Goal: Complete application form

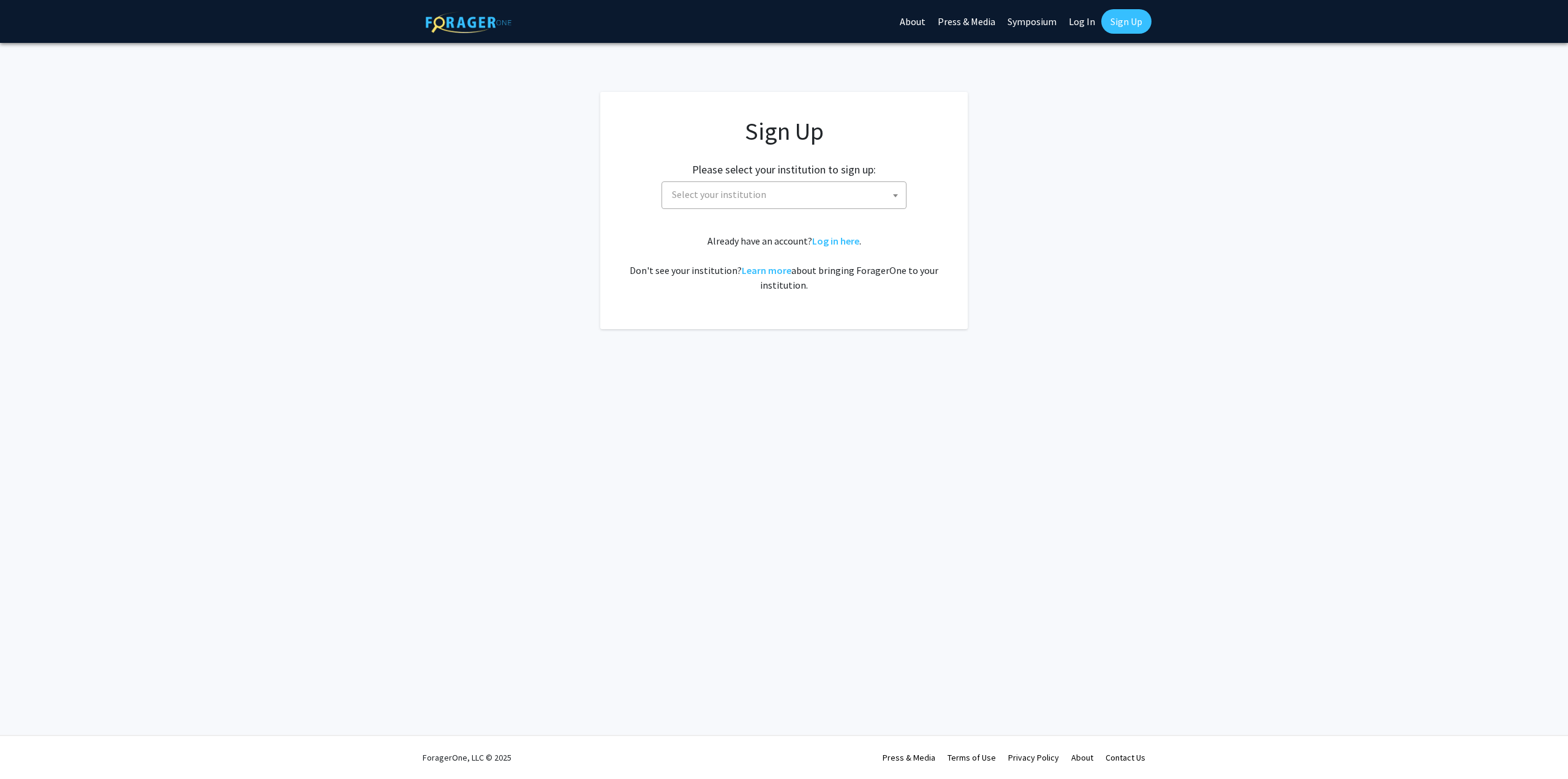
click at [747, 201] on span "Select your institution" at bounding box center [786, 195] width 239 height 25
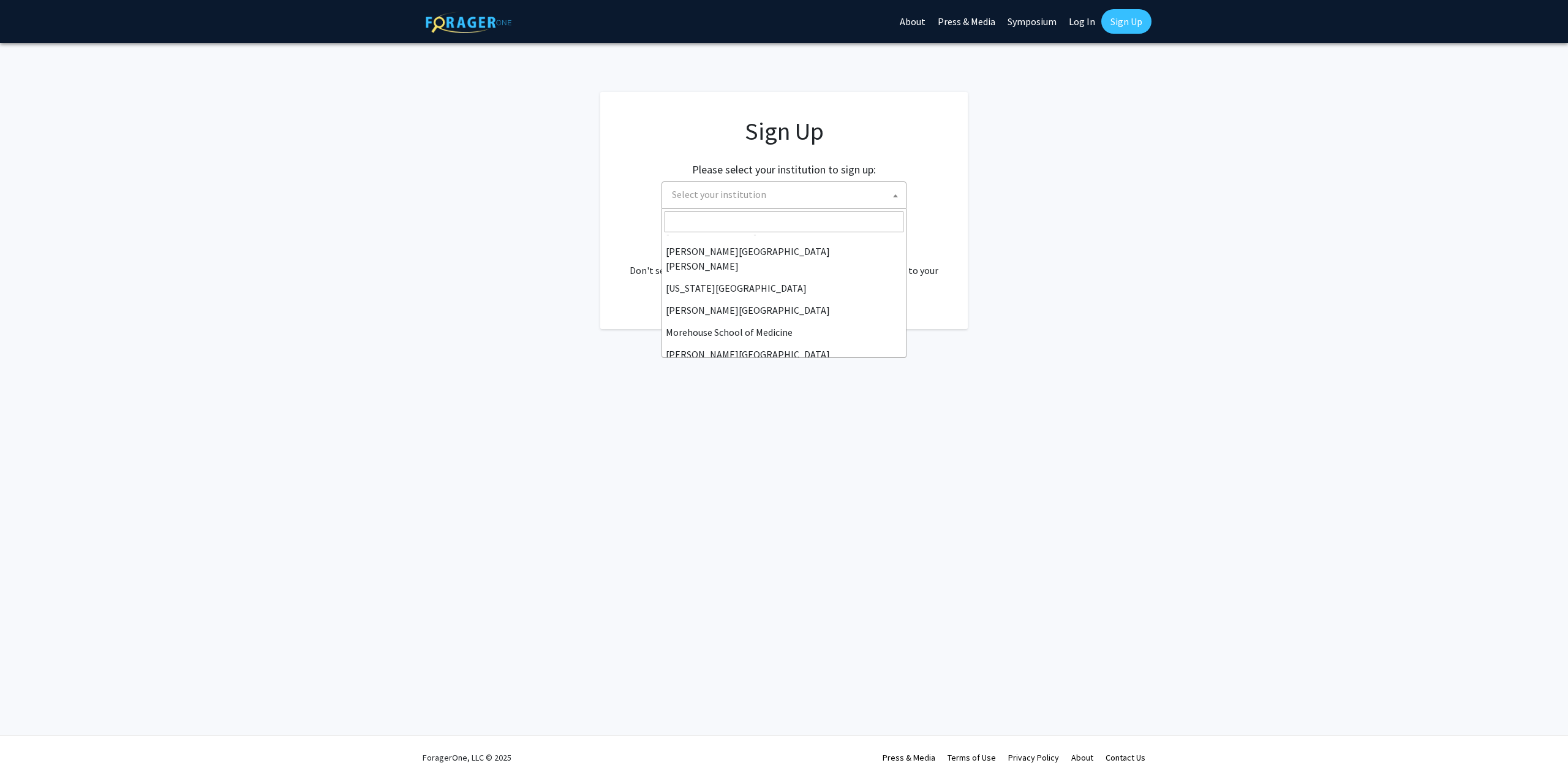
scroll to position [245, 0]
select select "1"
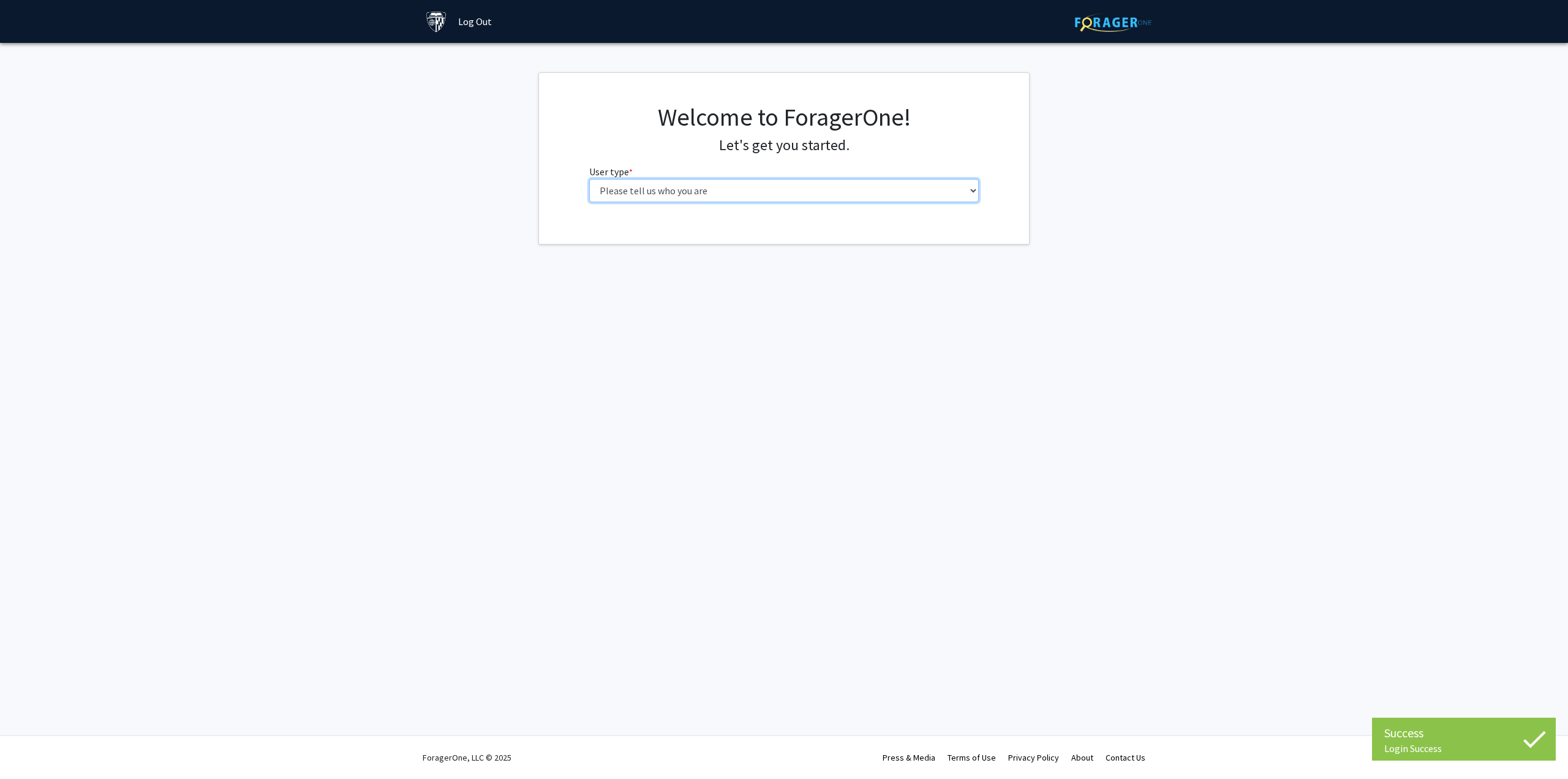
click at [705, 186] on select "Please tell us who you are Undergraduate Student Master's Student Doctoral Cand…" at bounding box center [785, 191] width 390 height 23
select select "2: masters"
click at [590, 179] on select "Please tell us who you are Undergraduate Student Master's Student Doctoral Cand…" at bounding box center [785, 191] width 390 height 23
click at [721, 233] on input "First Name * required" at bounding box center [785, 238] width 390 height 23
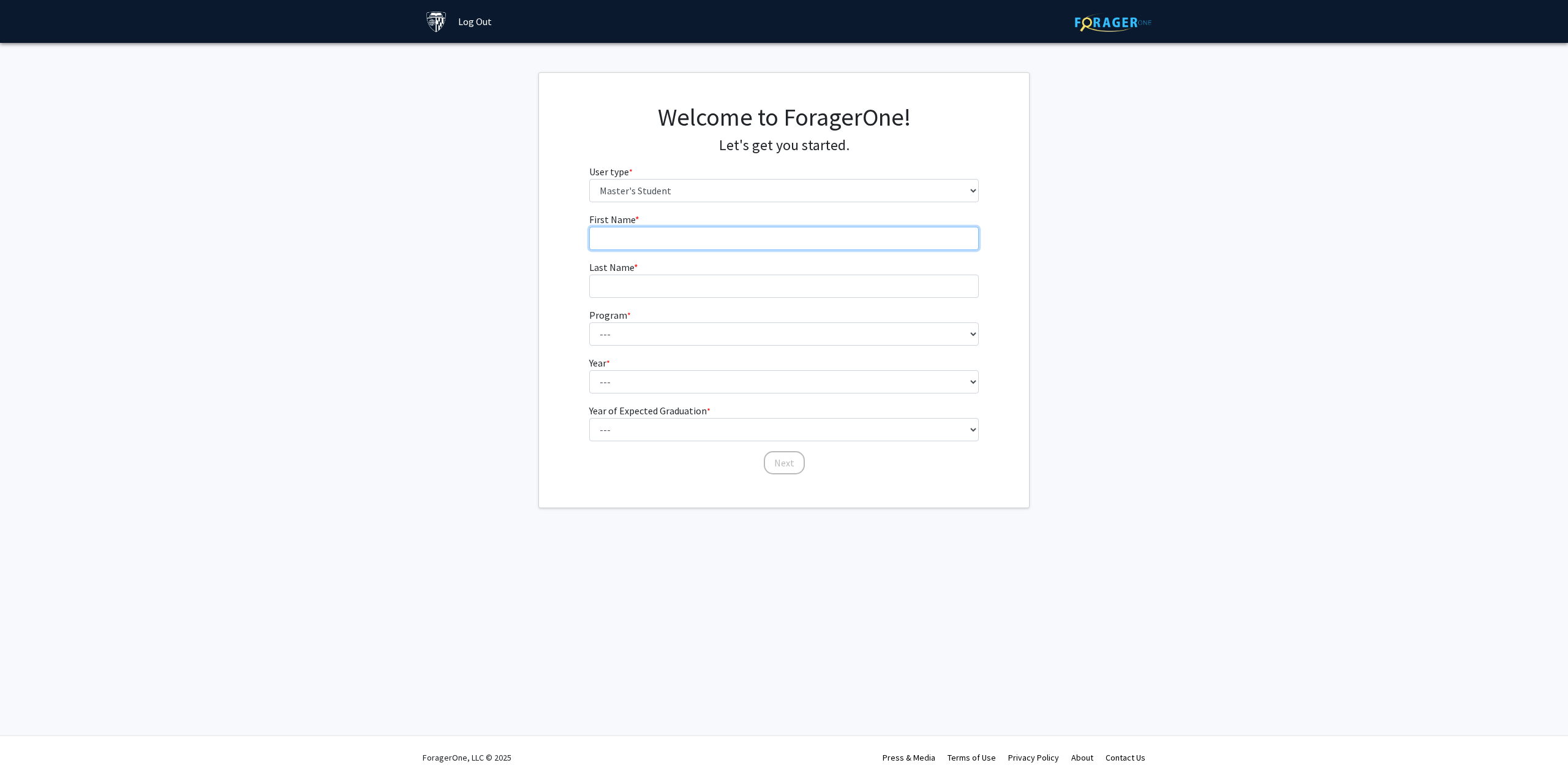
type input "[PERSON_NAME]"
type input "Parks"
click at [687, 347] on form "First Name * required [PERSON_NAME] Last Name * required Parks Program * requir…" at bounding box center [785, 338] width 390 height 251
click at [684, 329] on select "--- Anatomy Education Applied and Computational Mathematics Applied Biomedical …" at bounding box center [785, 334] width 390 height 23
select select "15: 8"
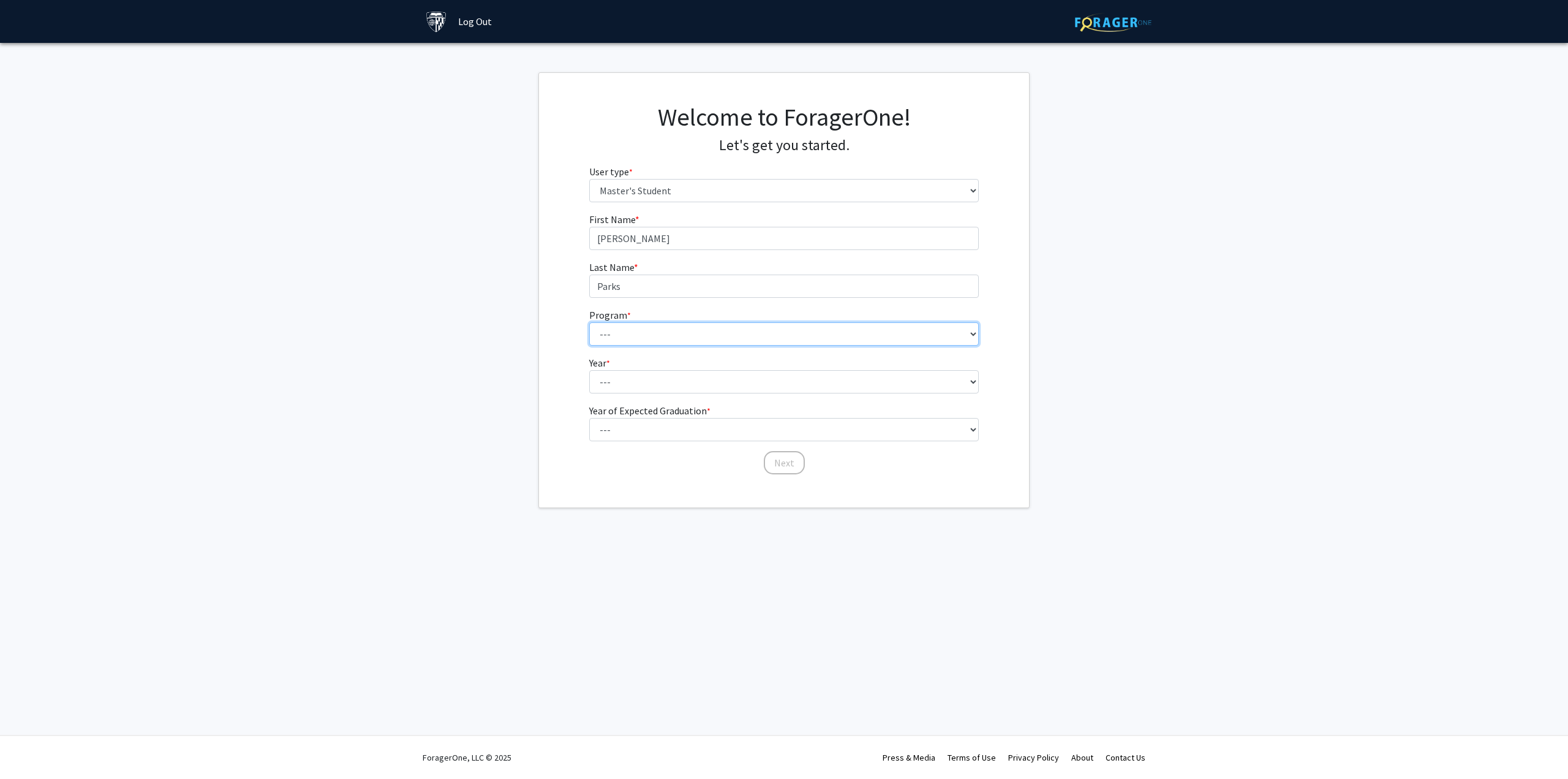
click at [590, 322] on select "--- Anatomy Education Applied and Computational Mathematics Applied Biomedical …" at bounding box center [785, 334] width 390 height 23
click at [706, 367] on fg-select "Year * required --- First Year Second Year" at bounding box center [785, 374] width 390 height 38
click at [711, 383] on select "--- First Year Second Year" at bounding box center [785, 381] width 390 height 23
select select "1: first_year"
click at [590, 370] on select "--- First Year Second Year" at bounding box center [785, 381] width 390 height 23
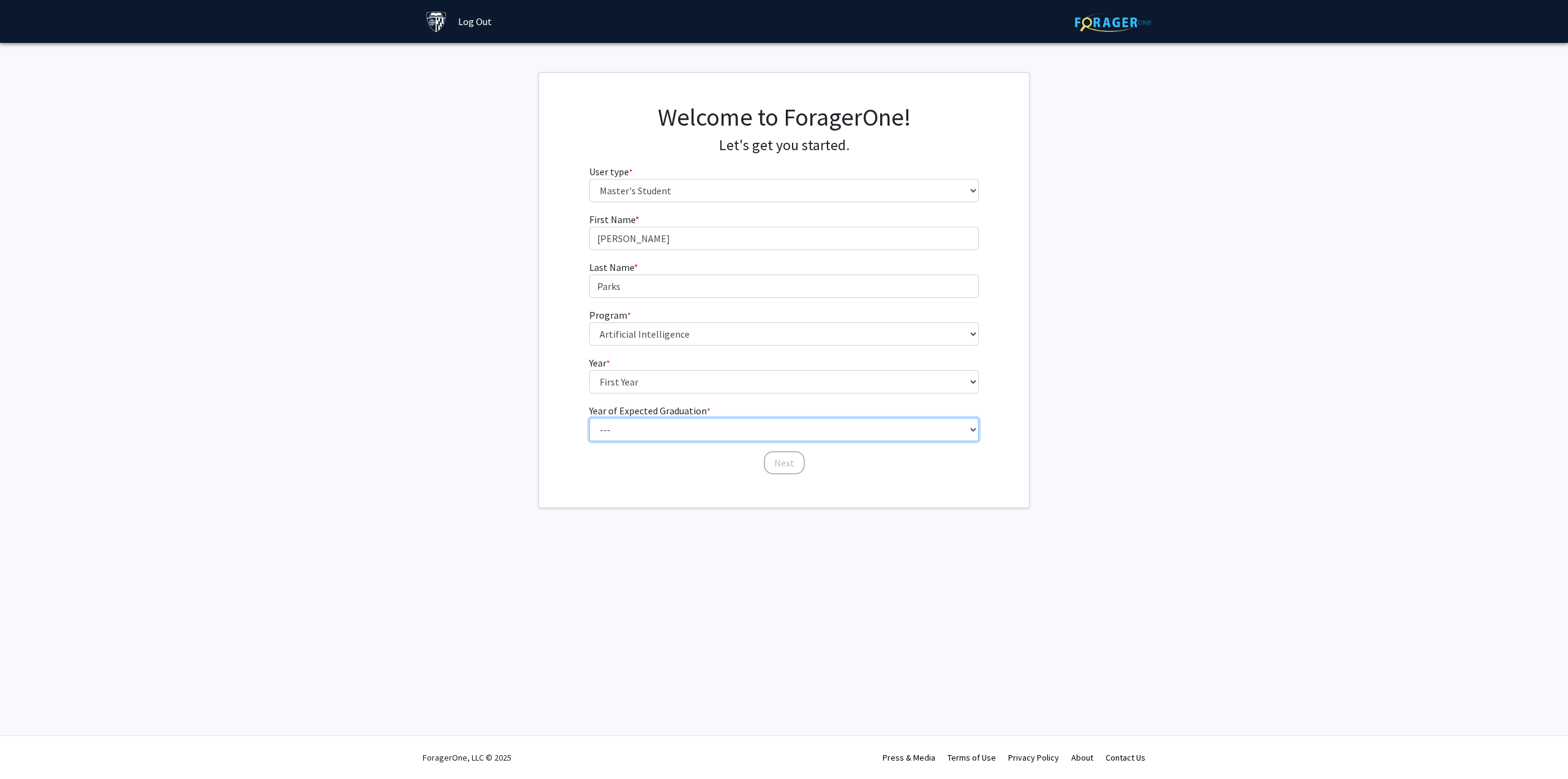
click at [691, 431] on select "--- 2025 2026 2027 2028 2029 2030 2031 2032 2033 2034" at bounding box center [785, 429] width 390 height 23
select select "6: 2030"
click at [590, 418] on select "--- 2025 2026 2027 2028 2029 2030 2031 2032 2033 2034" at bounding box center [785, 429] width 390 height 23
click at [777, 463] on button "Next" at bounding box center [784, 462] width 41 height 23
click at [654, 241] on select "Select an option Peer/student recommendation Faculty/staff recommendation Unive…" at bounding box center [785, 238] width 390 height 23
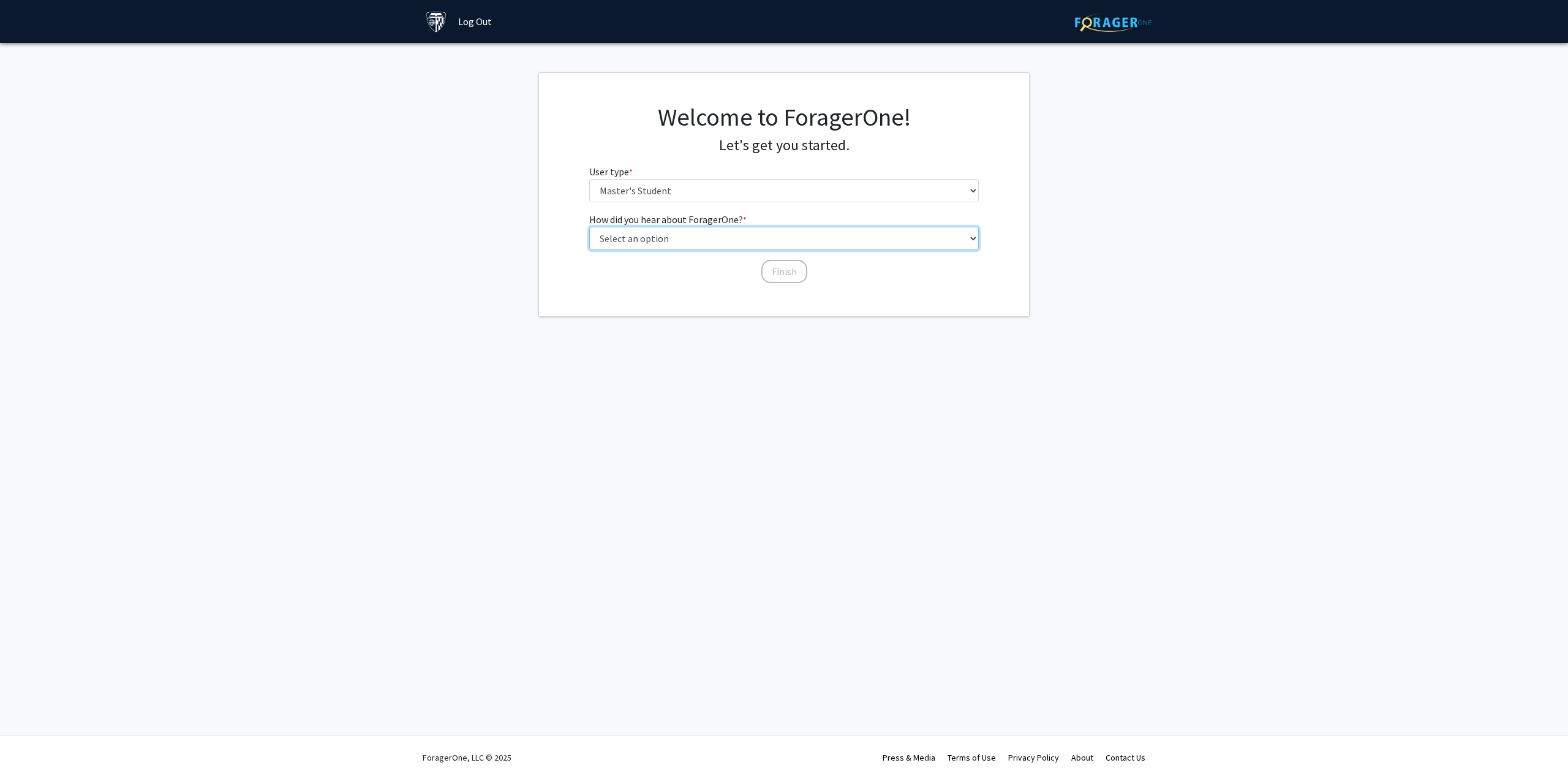
select select "3: university_website"
click at [590, 227] on select "Select an option Peer/student recommendation Faculty/staff recommendation Unive…" at bounding box center [785, 238] width 390 height 23
click at [782, 260] on button "Finish" at bounding box center [784, 271] width 46 height 23
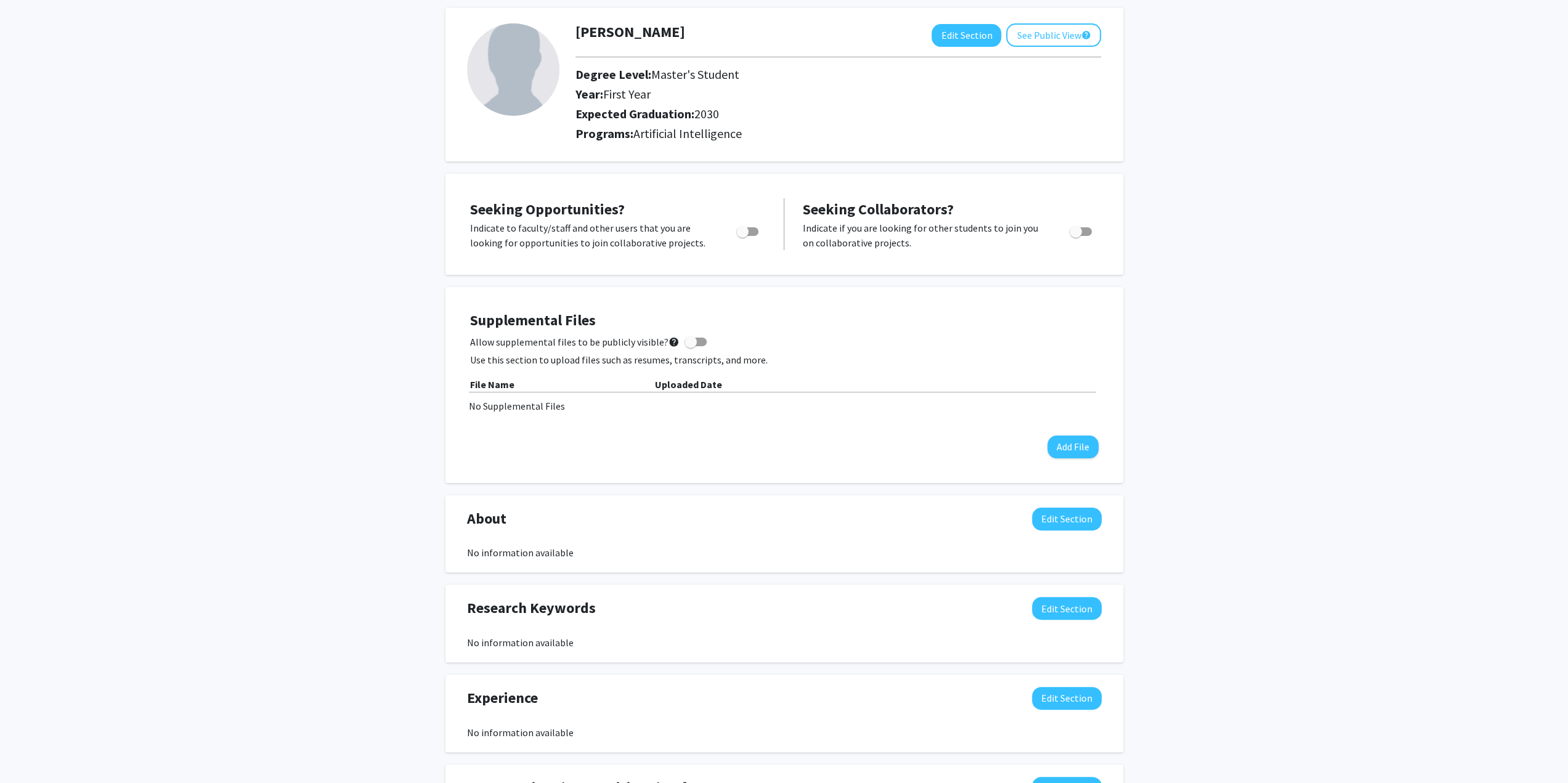
scroll to position [62, 0]
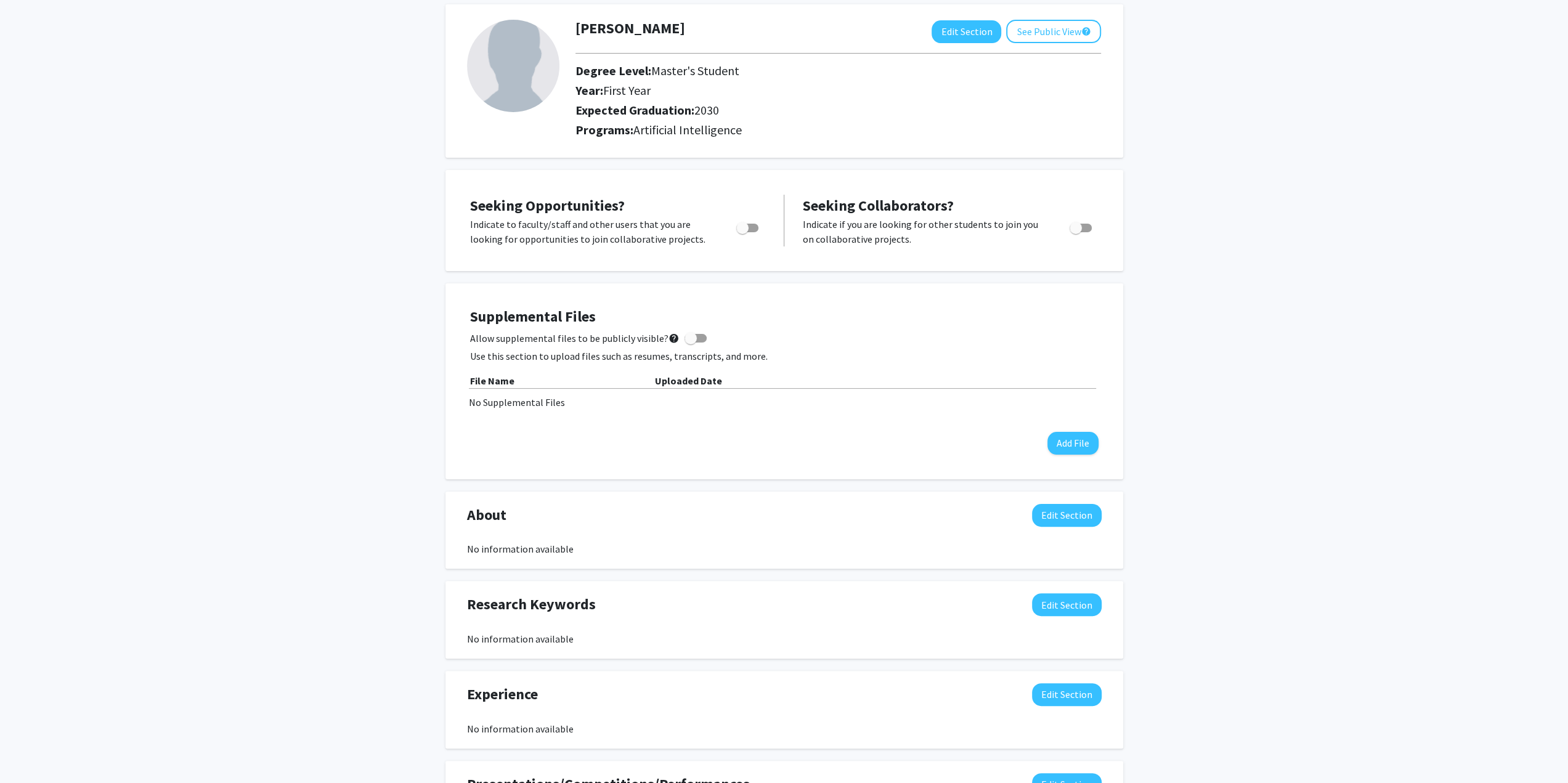
click at [748, 229] on span "Toggle" at bounding box center [742, 228] width 12 height 12
click at [742, 232] on input "Are you actively seeking opportunities?" at bounding box center [742, 232] width 1 height 1
checkbox input "true"
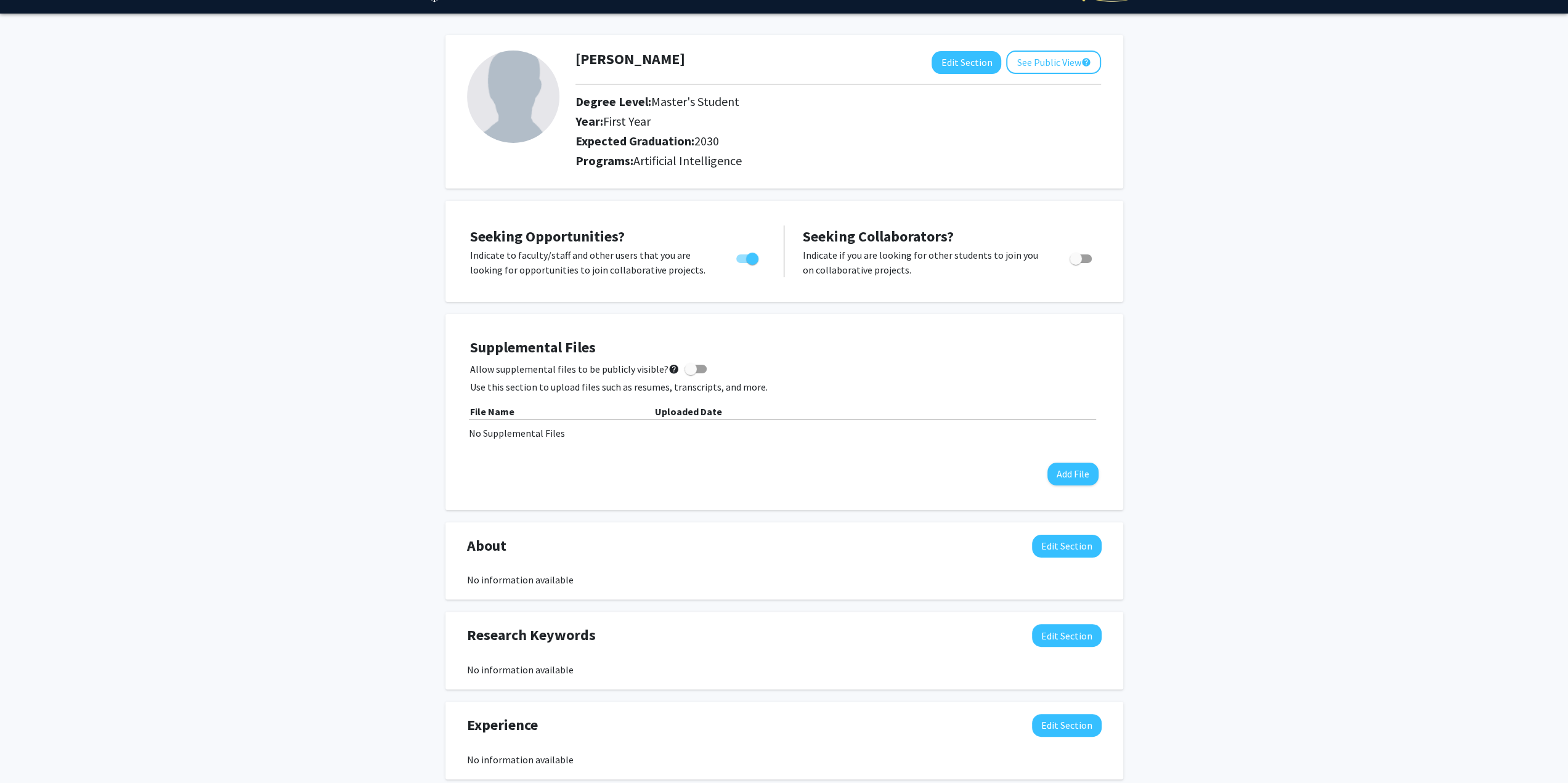
scroll to position [0, 0]
